Goal: Task Accomplishment & Management: Manage account settings

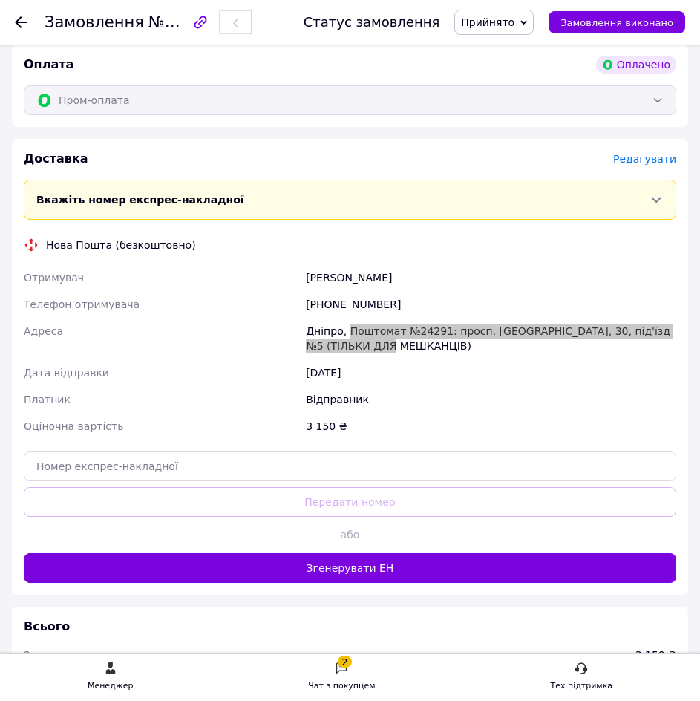
scroll to position [1114, 0]
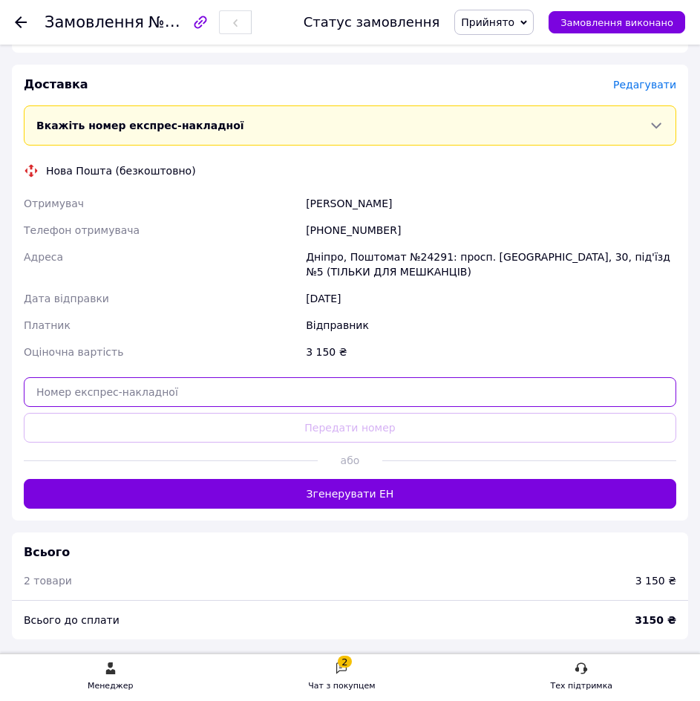
click at [215, 377] on input "text" at bounding box center [350, 392] width 653 height 30
paste input "20451225236795"
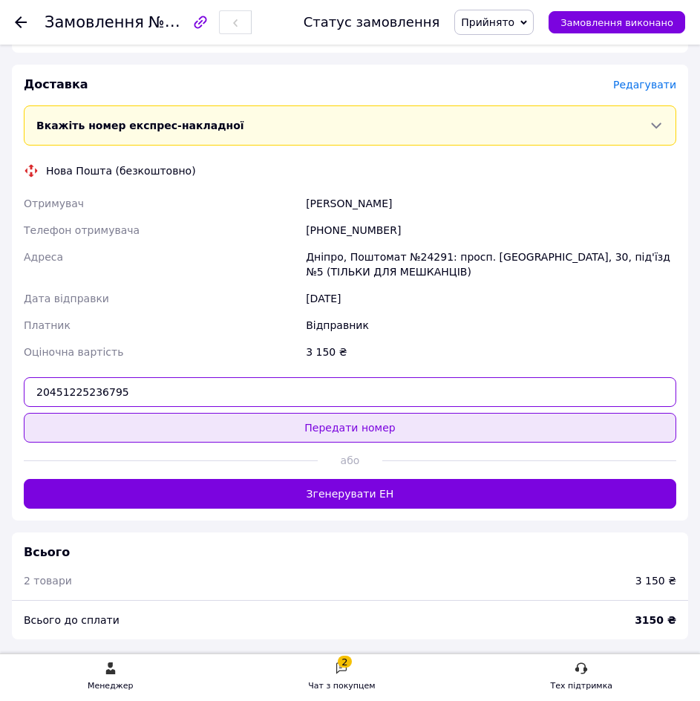
type input "20451225236795"
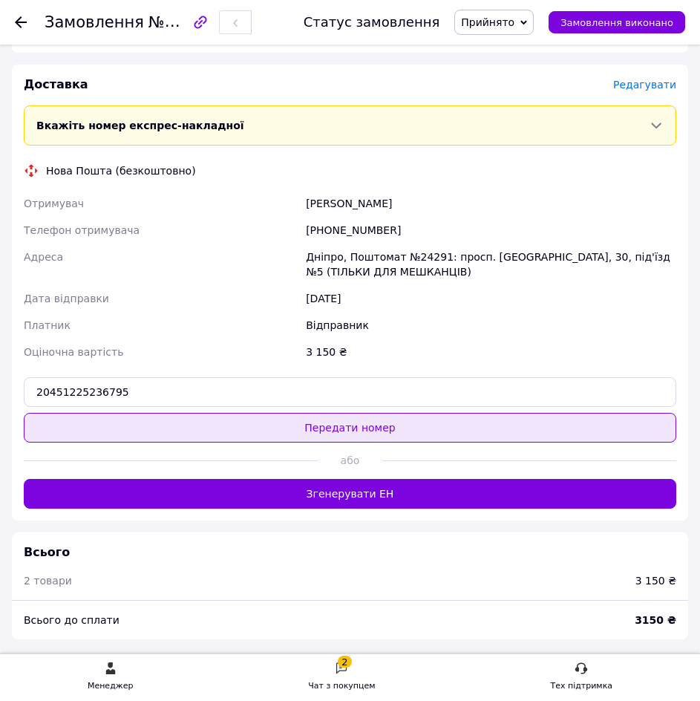
click at [272, 413] on button "Передати номер" at bounding box center [350, 428] width 653 height 30
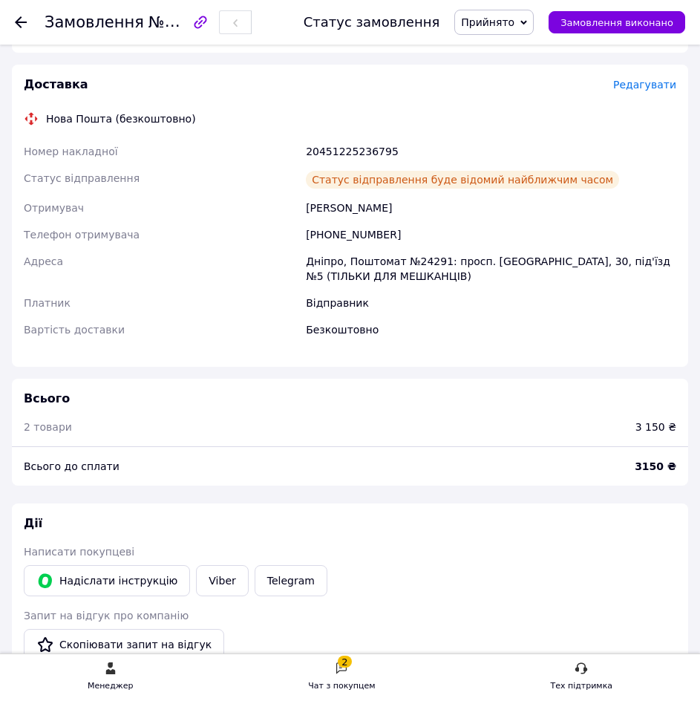
click at [22, 22] on use at bounding box center [21, 22] width 12 height 12
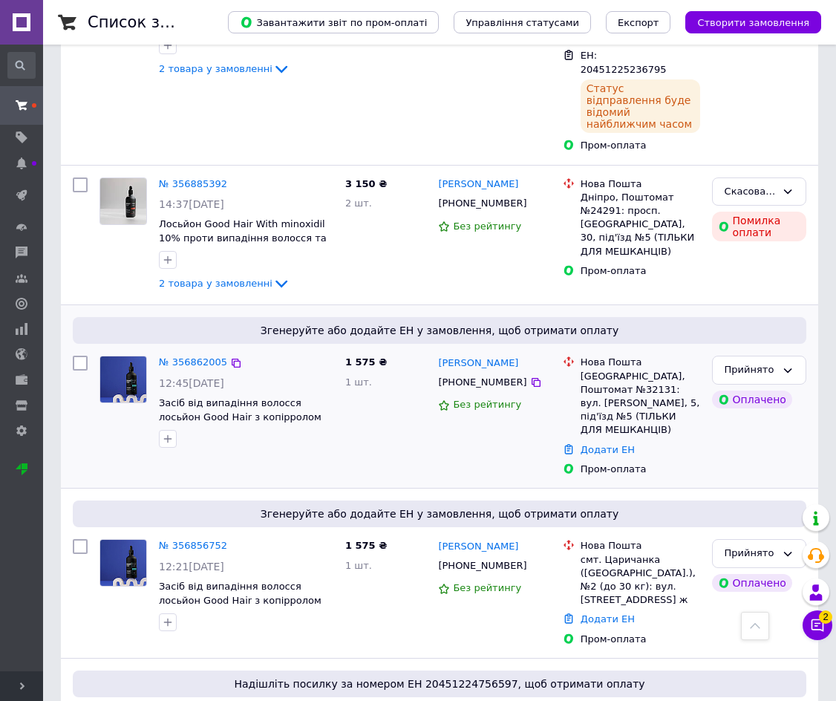
scroll to position [371, 0]
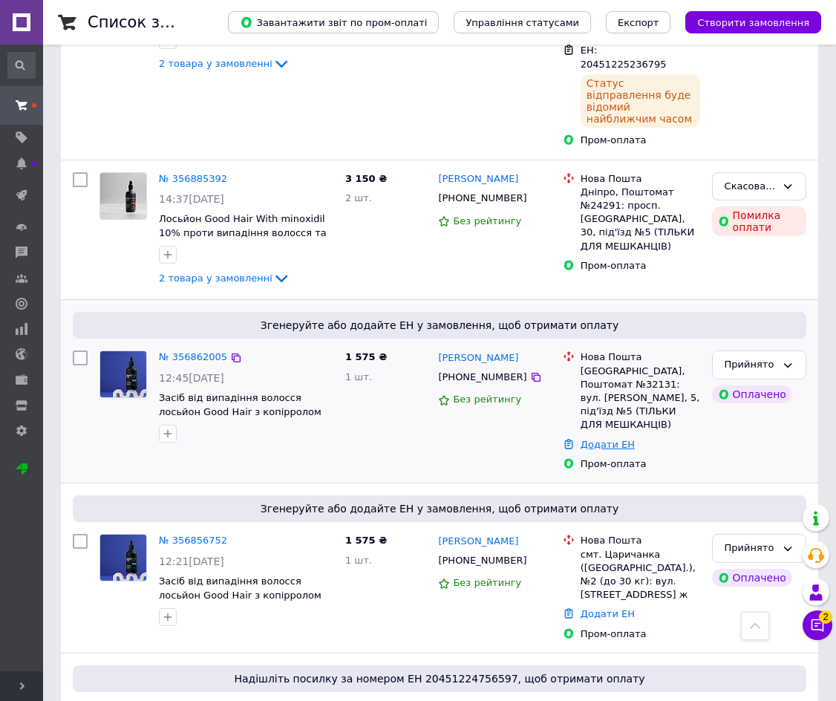
click at [592, 439] on link "Додати ЕН" at bounding box center [608, 444] width 54 height 11
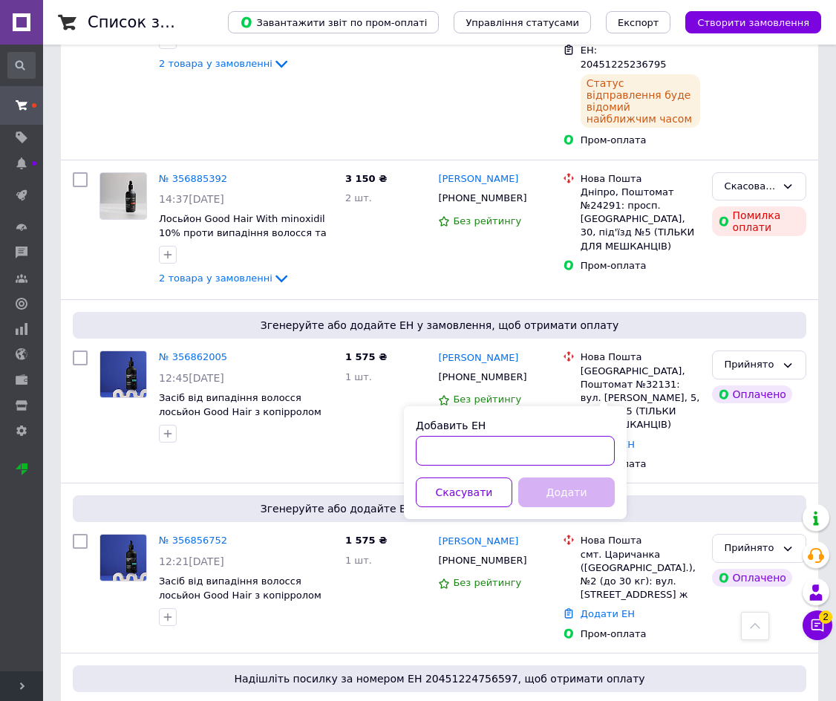
click at [515, 449] on input "Добавить ЕН" at bounding box center [515, 451] width 199 height 30
paste input "20451225233003"
type input "20451225233003"
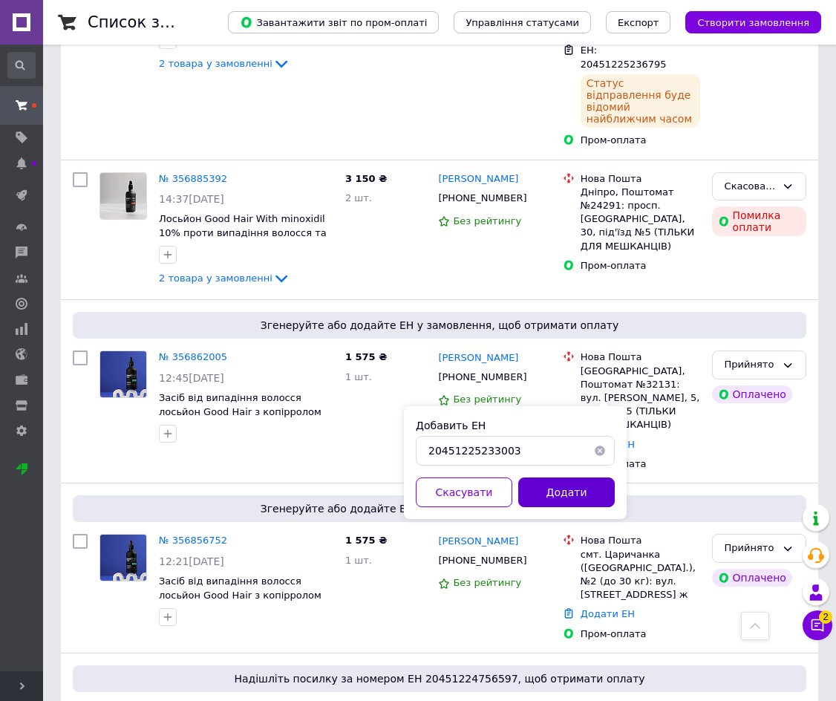
click at [569, 490] on button "Додати" at bounding box center [566, 492] width 97 height 30
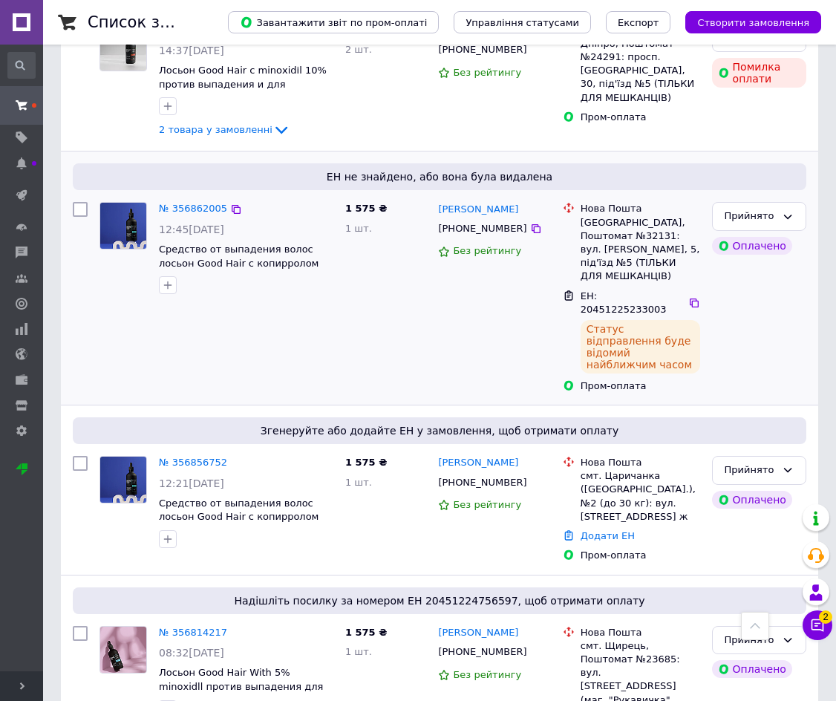
scroll to position [520, 0]
